Goal: Entertainment & Leisure: Browse casually

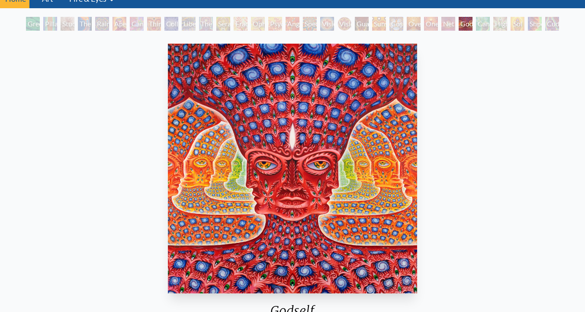
scroll to position [40, 0]
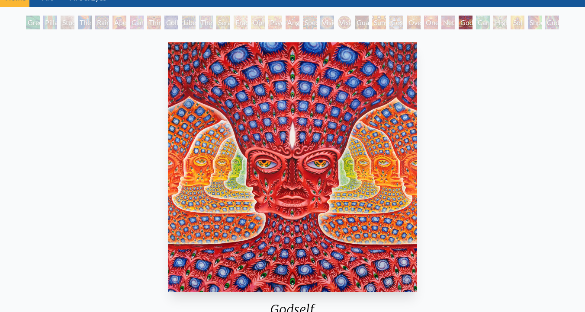
click at [304, 25] on div "Spectral Lotus" at bounding box center [310, 23] width 14 height 14
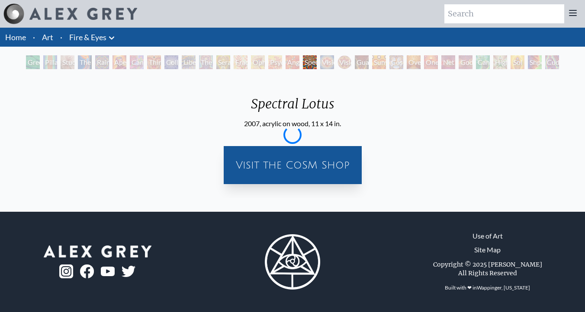
scroll to position [0, 0]
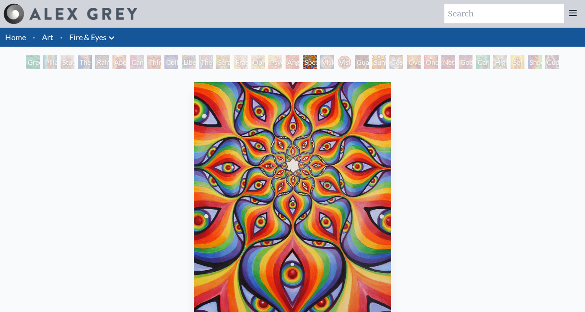
click at [234, 60] on div "Fractal Eyes" at bounding box center [241, 62] width 14 height 14
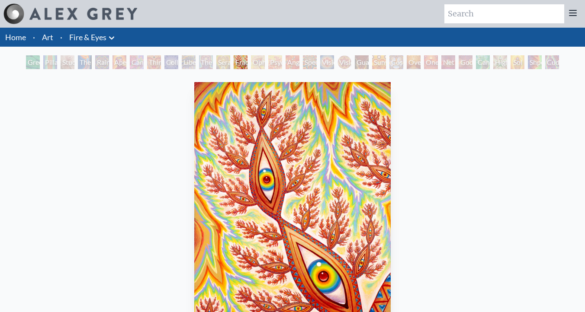
click at [210, 62] on div "The Seer" at bounding box center [206, 62] width 14 height 14
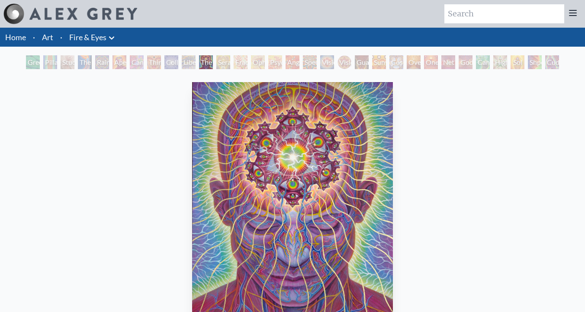
click at [182, 60] on div "Liberation Through Seeing" at bounding box center [189, 62] width 14 height 14
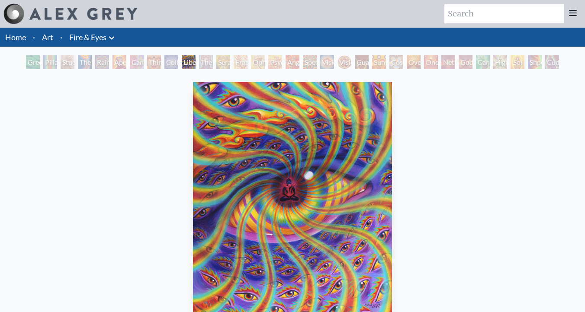
click at [114, 70] on div "Green Hand Pillar of Awareness Study for the Great Turn The Torch Rainbow Eye R…" at bounding box center [292, 63] width 537 height 16
click at [126, 61] on div "Aperture" at bounding box center [120, 62] width 14 height 14
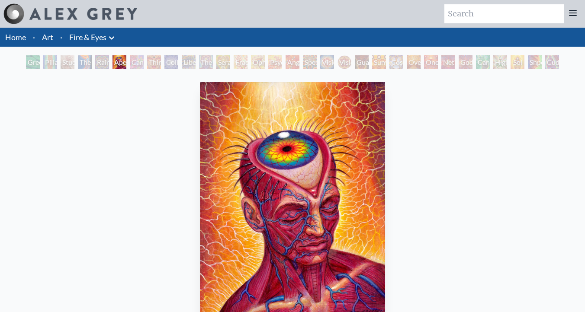
click at [98, 65] on div "Rainbow Eye Ripple" at bounding box center [102, 62] width 14 height 14
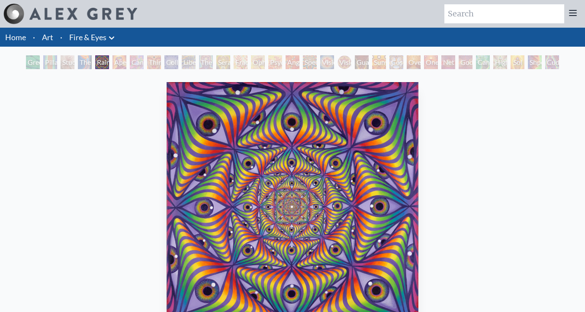
click at [161, 65] on div "Third Eye Tears of Joy" at bounding box center [154, 62] width 14 height 14
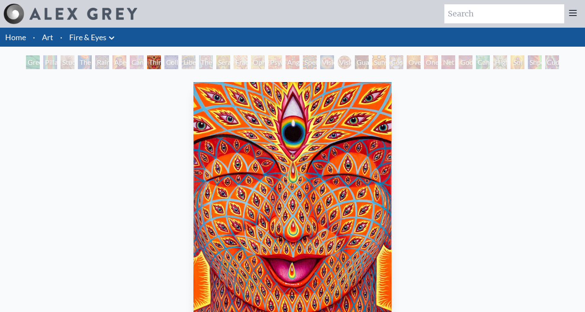
click at [230, 61] on div "Seraphic Transport Docking on the Third Eye" at bounding box center [223, 62] width 14 height 14
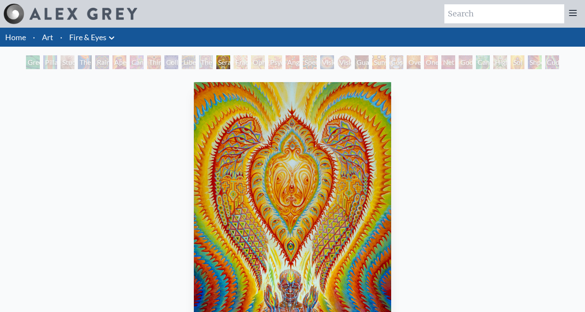
click at [428, 65] on div "One" at bounding box center [431, 62] width 14 height 14
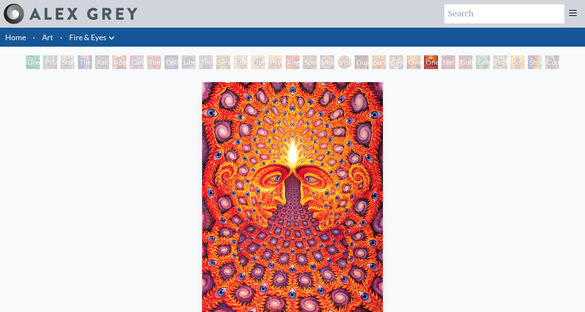
click at [490, 68] on div "Cannafist" at bounding box center [483, 62] width 14 height 14
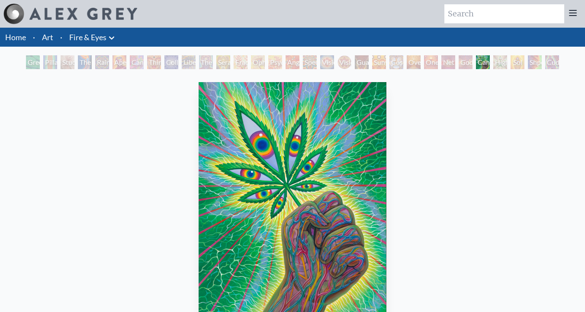
click at [476, 68] on div "Cannafist" at bounding box center [483, 62] width 14 height 14
